Goal: Task Accomplishment & Management: Manage account settings

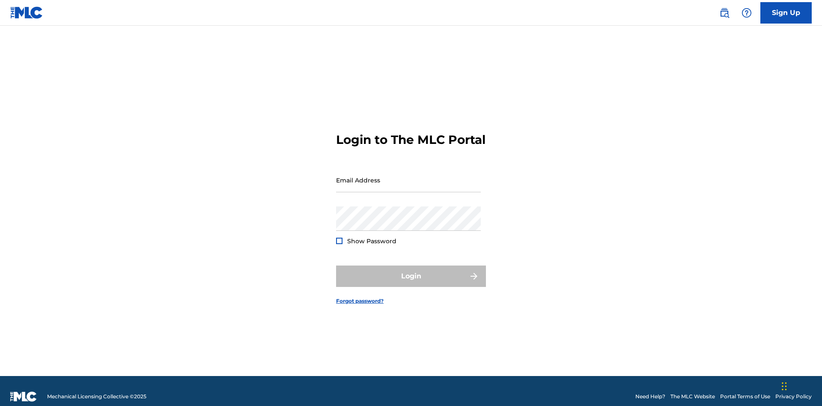
scroll to position [11, 0]
click at [408, 176] on input "Email Address" at bounding box center [408, 180] width 145 height 24
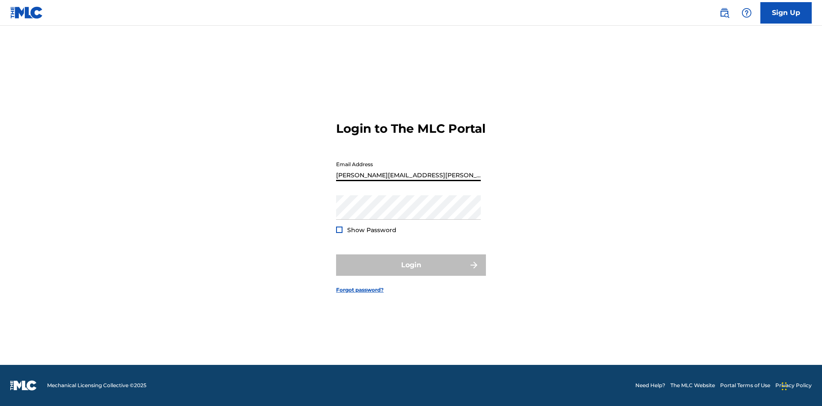
type input "Krystal.Ribble@themlc.com"
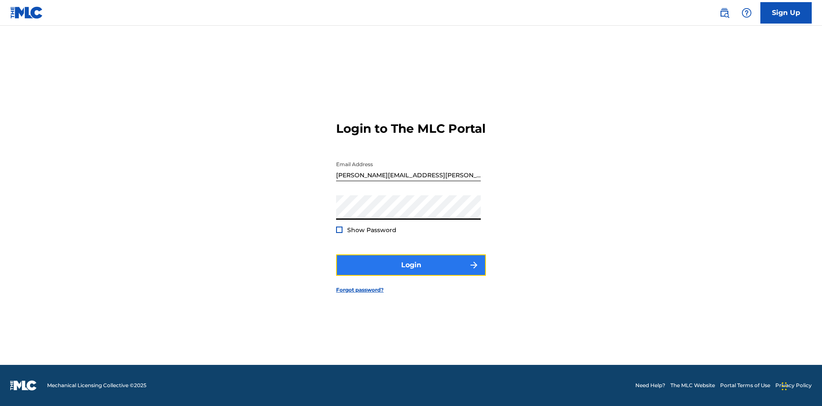
click at [411, 272] on button "Login" at bounding box center [411, 264] width 150 height 21
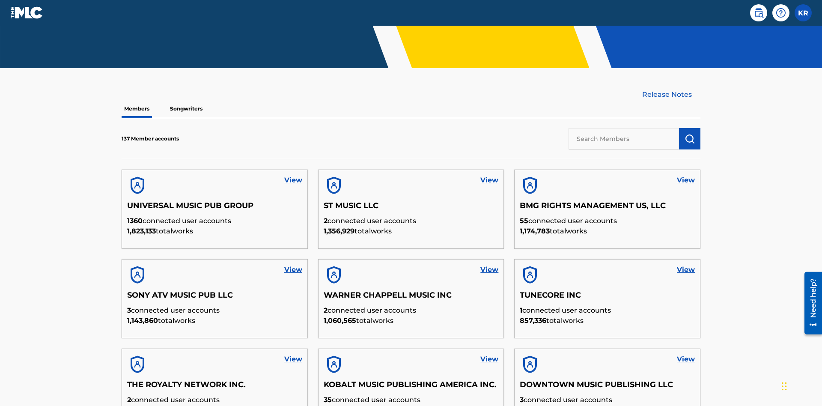
click at [624, 128] on input "text" at bounding box center [623, 138] width 110 height 21
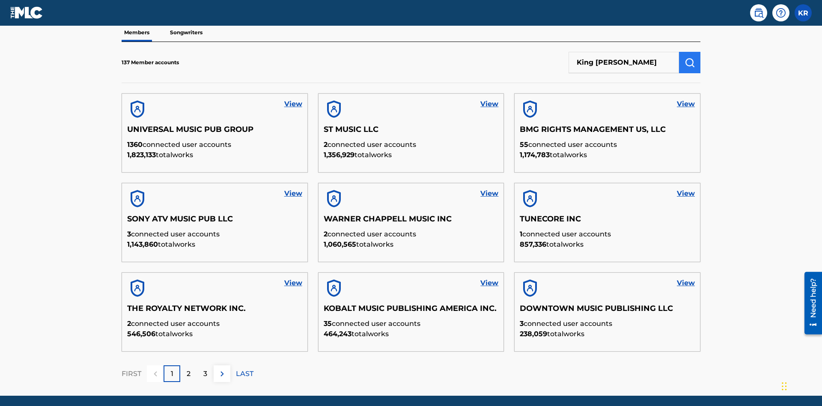
type input "King McTesterson"
click at [690, 57] on img "submit" at bounding box center [689, 62] width 10 height 10
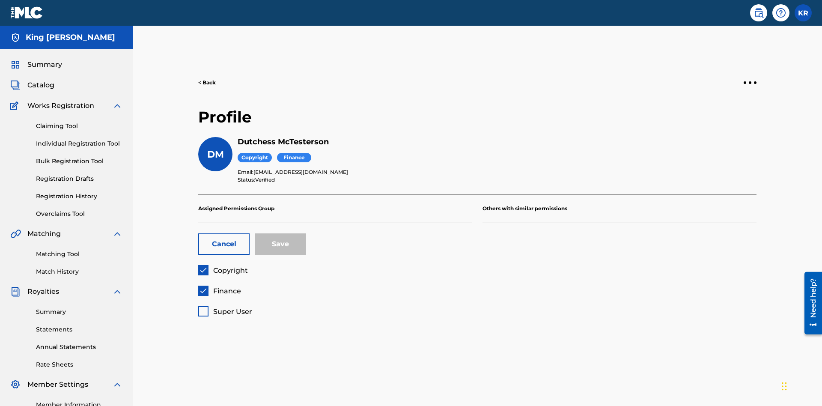
scroll to position [107, 0]
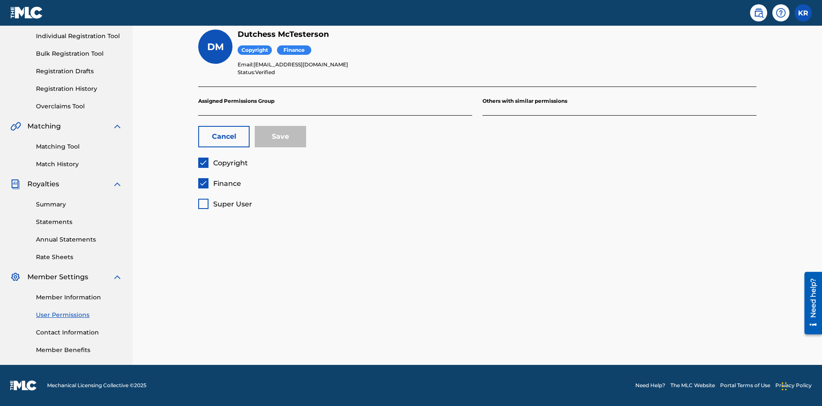
click at [223, 163] on span "Copyright" at bounding box center [230, 163] width 35 height 8
